Goal: Task Accomplishment & Management: Manage account settings

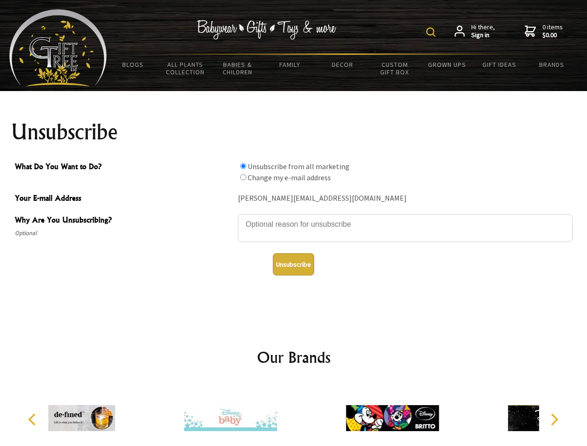
click at [432, 32] on img at bounding box center [430, 31] width 9 height 9
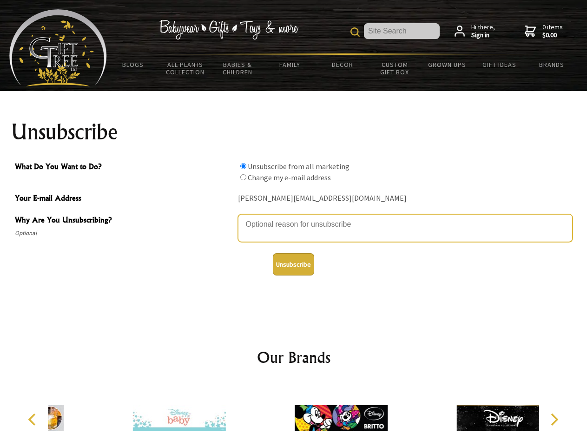
click at [294, 218] on textarea "Why Are You Unsubscribing?" at bounding box center [405, 228] width 335 height 28
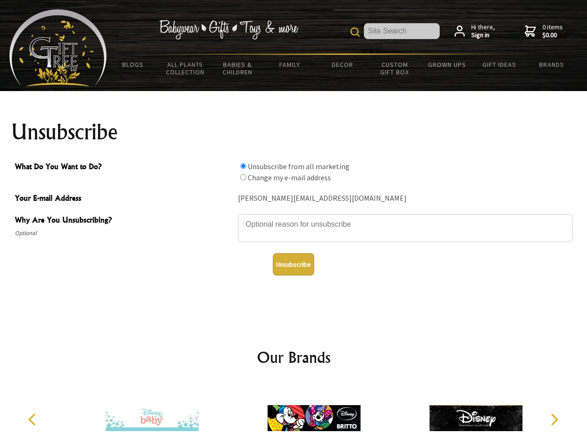
click at [243, 166] on input "What Do You Want to Do?" at bounding box center [243, 166] width 6 height 6
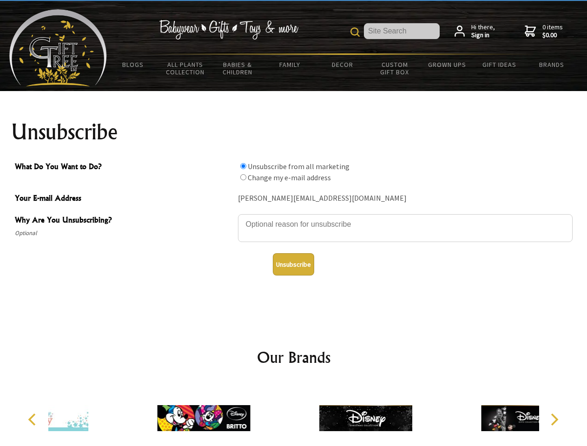
click at [243, 177] on input "What Do You Want to Do?" at bounding box center [243, 177] width 6 height 6
radio input "true"
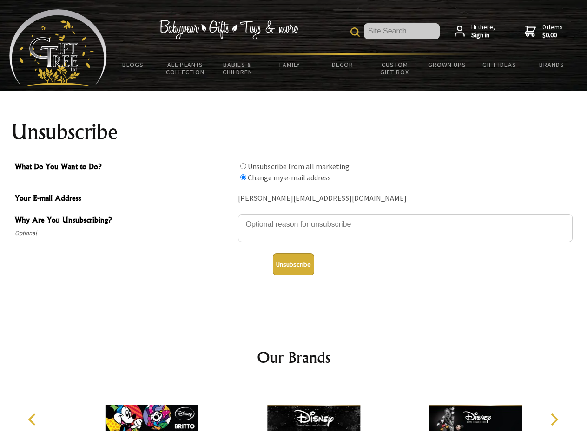
click at [293, 264] on button "Unsubscribe" at bounding box center [293, 264] width 41 height 22
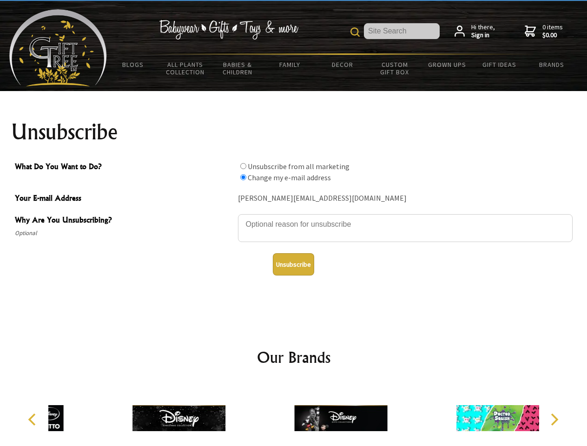
click at [294, 415] on div at bounding box center [341, 419] width 162 height 73
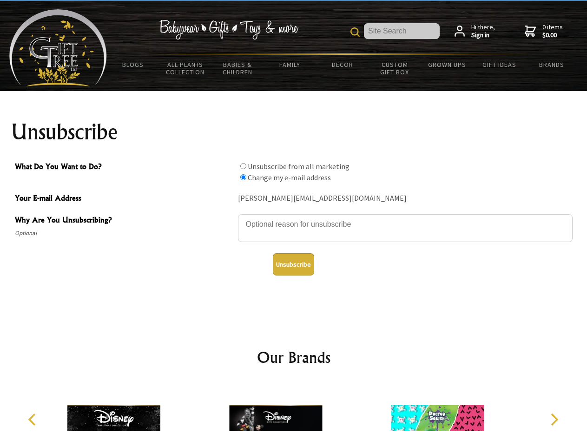
click at [33, 420] on icon "Previous" at bounding box center [33, 420] width 12 height 12
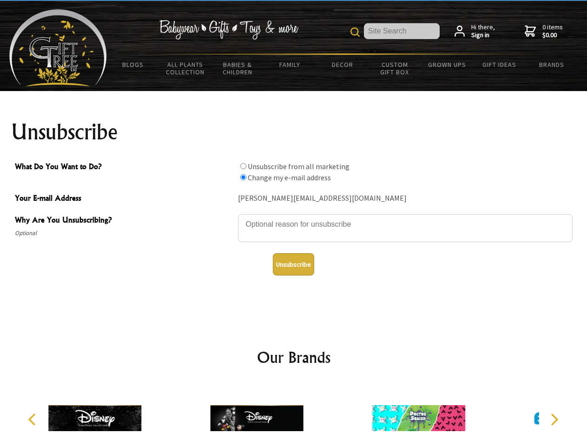
click at [554, 420] on icon "Next" at bounding box center [554, 420] width 12 height 12
